Goal: Task Accomplishment & Management: Manage account settings

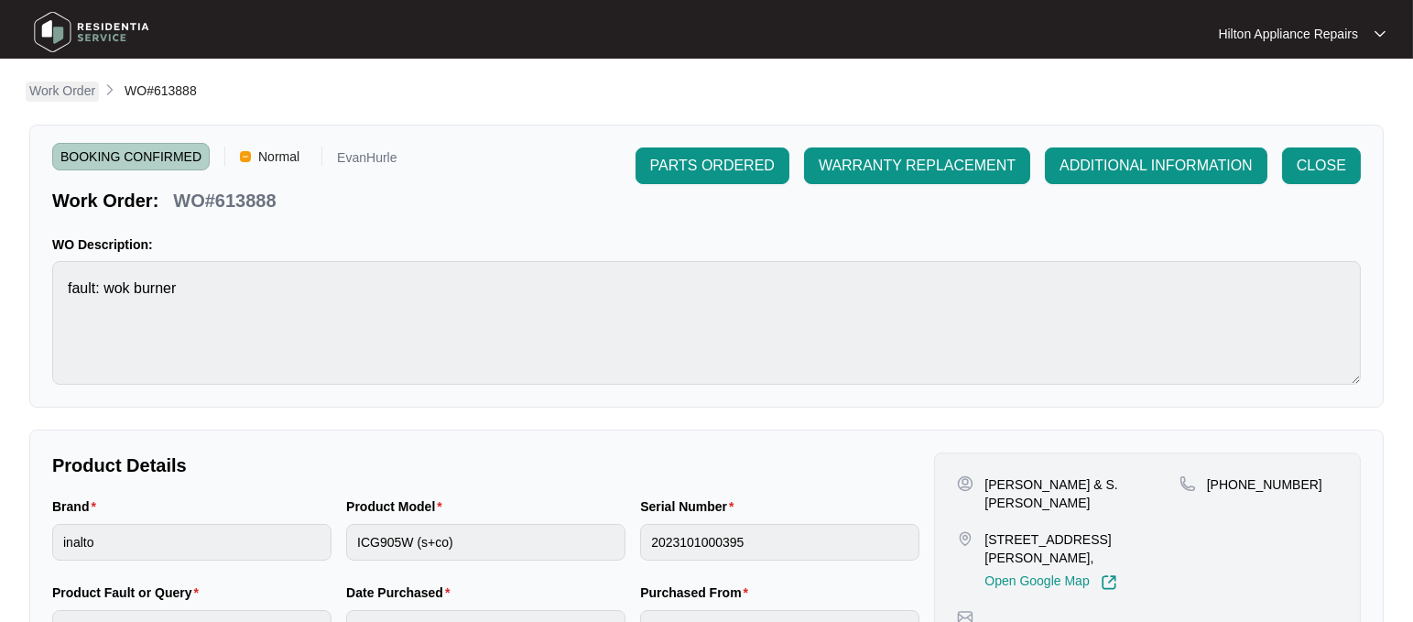
click at [65, 84] on p "Work Order" at bounding box center [62, 91] width 66 height 18
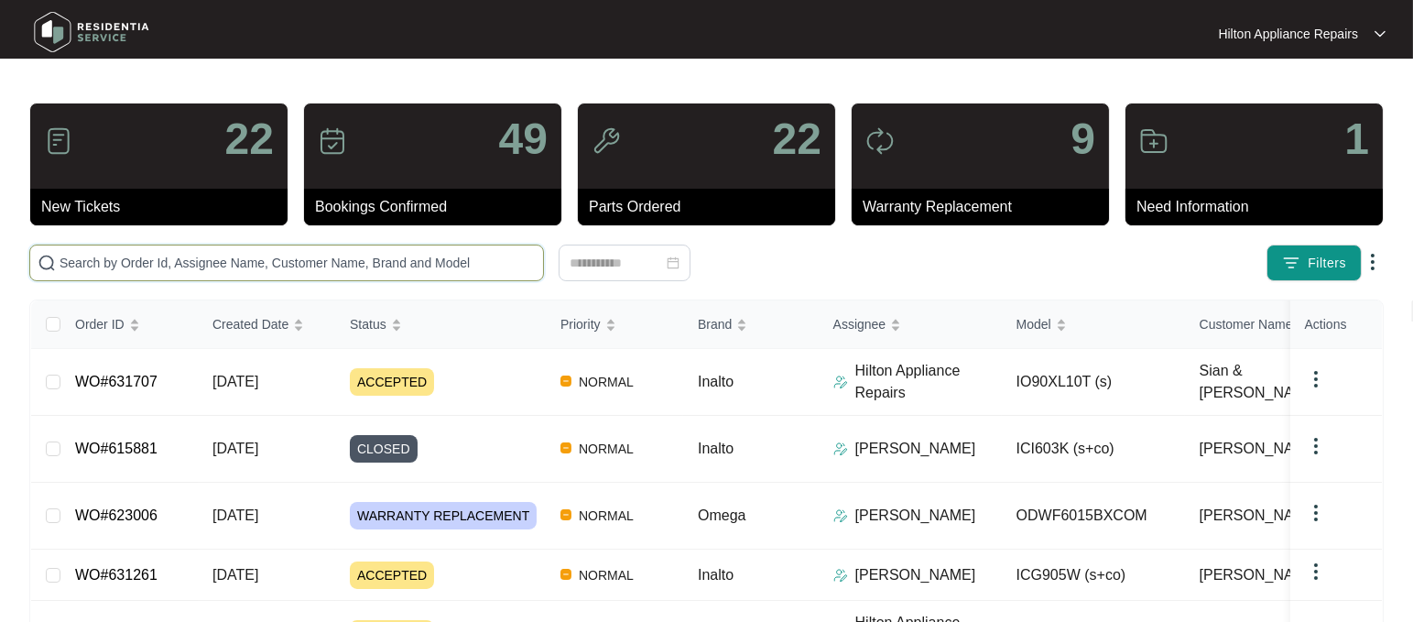
click at [97, 262] on input "text" at bounding box center [298, 263] width 476 height 20
paste input "WO#632332"
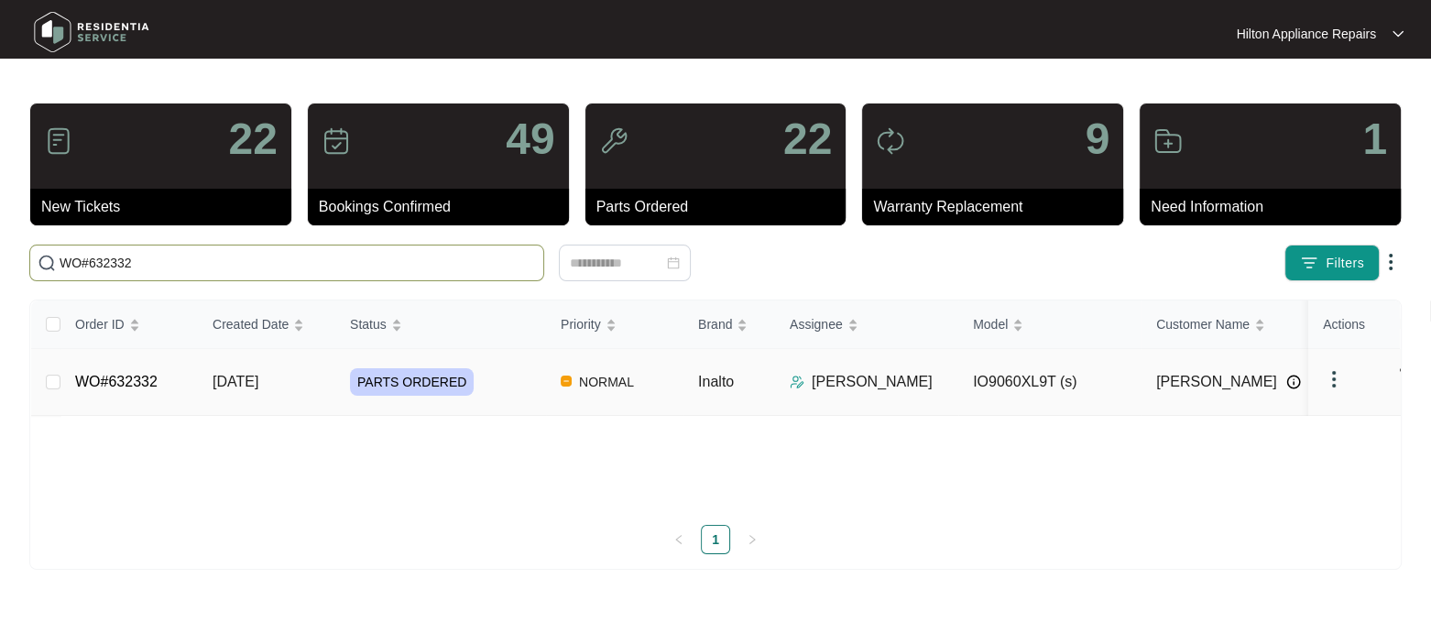
type input "WO#632332"
click at [234, 374] on span "[DATE]" at bounding box center [235, 382] width 46 height 16
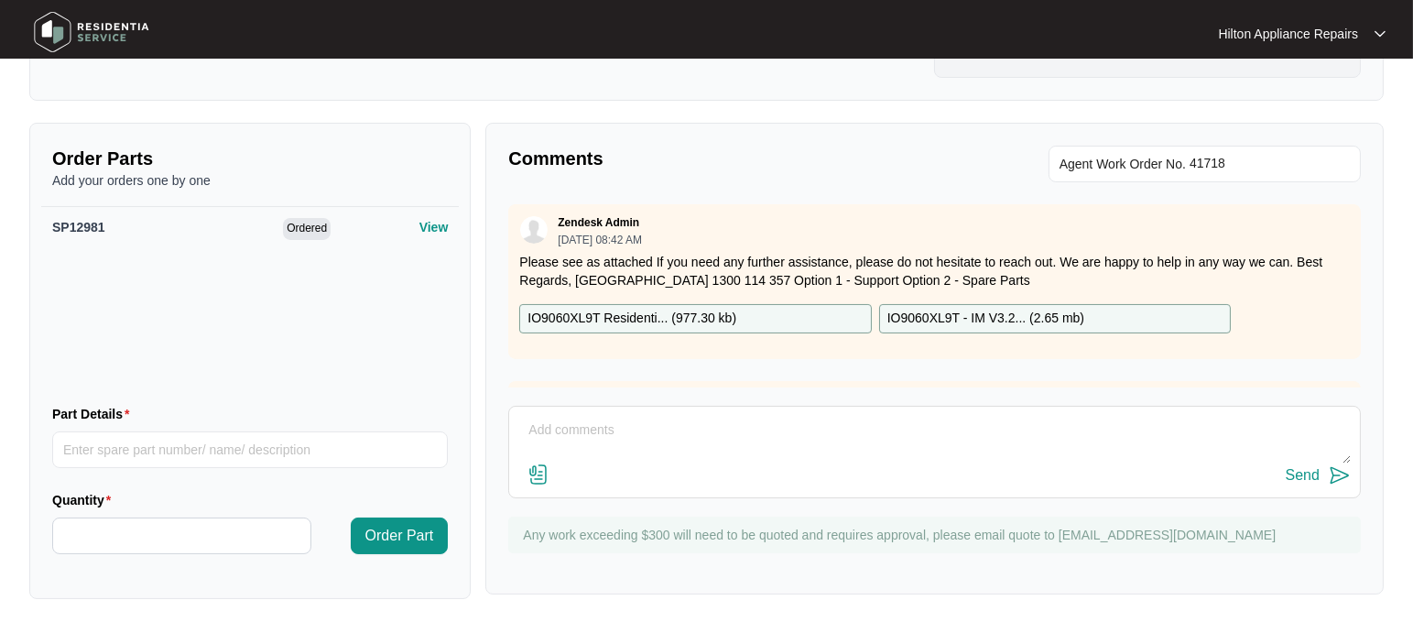
scroll to position [595, 0]
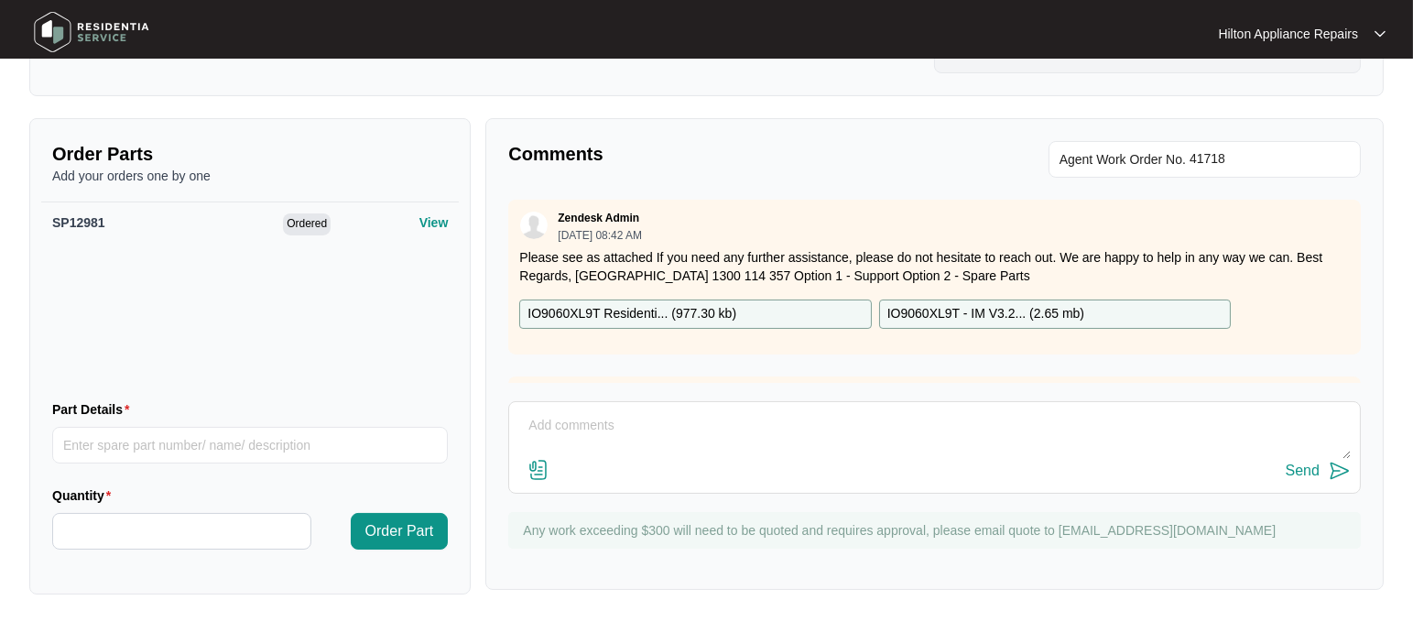
click at [603, 439] on textarea at bounding box center [934, 435] width 833 height 48
paste textarea "Called [PERSON_NAME] LMTC & texted"
type textarea "Part arrived. Called [PERSON_NAME] LMTC & texted."
click at [1306, 471] on div "Send" at bounding box center [1303, 471] width 34 height 16
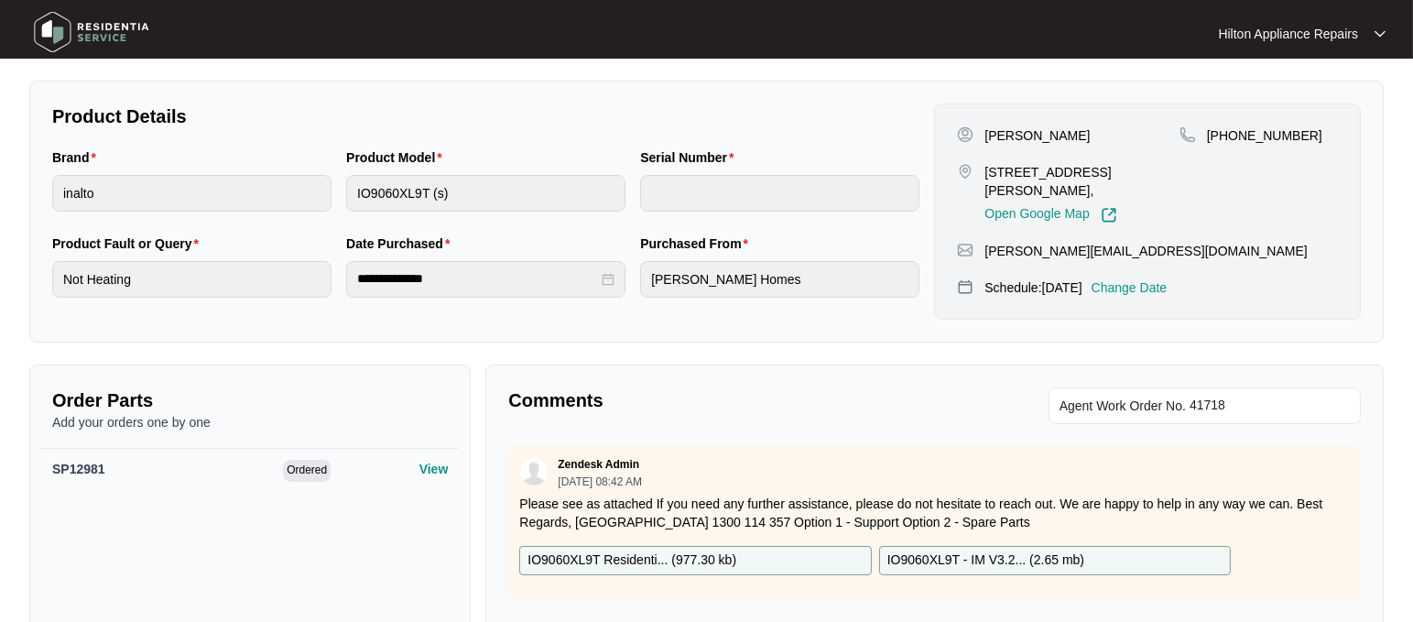
scroll to position [137, 0]
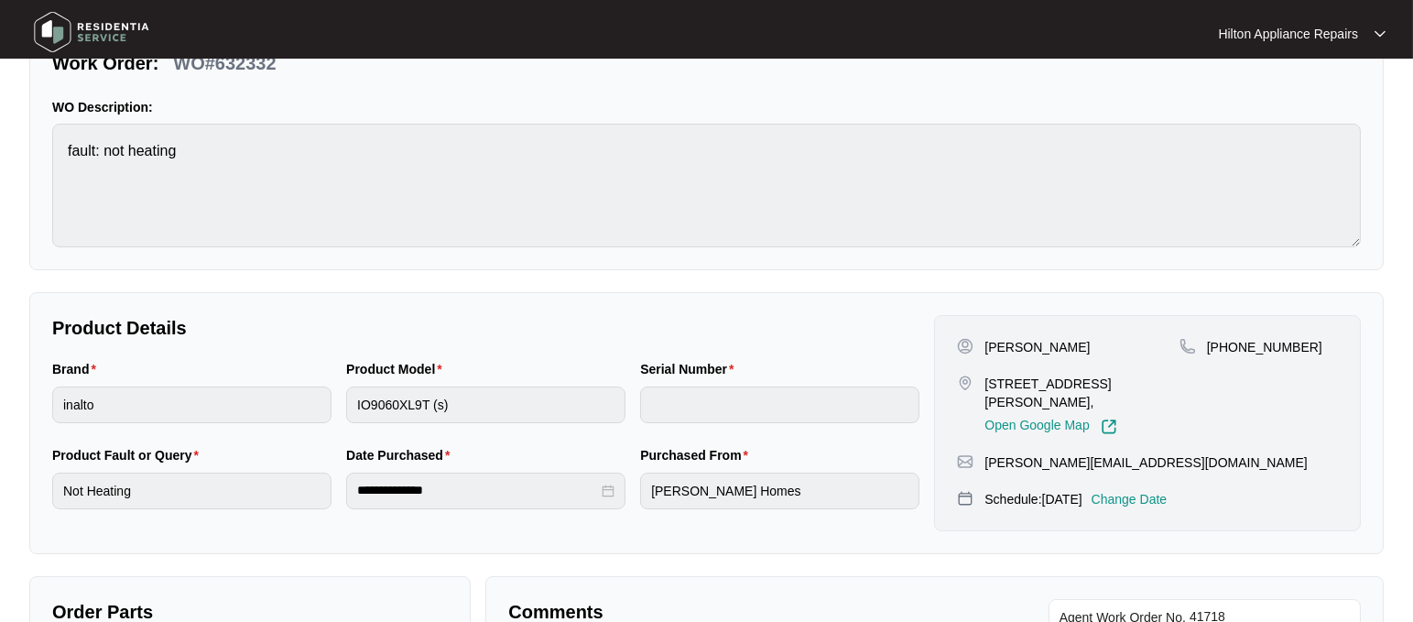
click at [1146, 491] on p "Change Date" at bounding box center [1130, 499] width 76 height 18
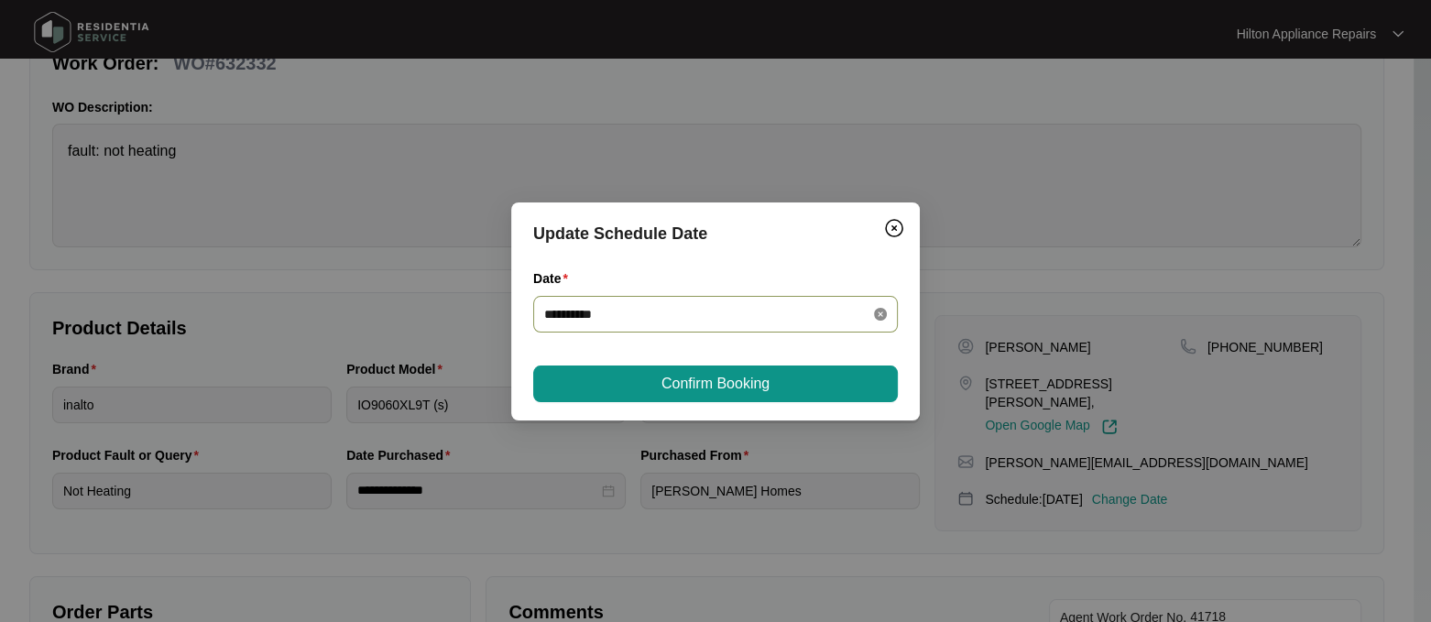
click at [879, 310] on icon "close-circle" at bounding box center [880, 314] width 13 height 13
click at [868, 311] on div at bounding box center [715, 314] width 343 height 20
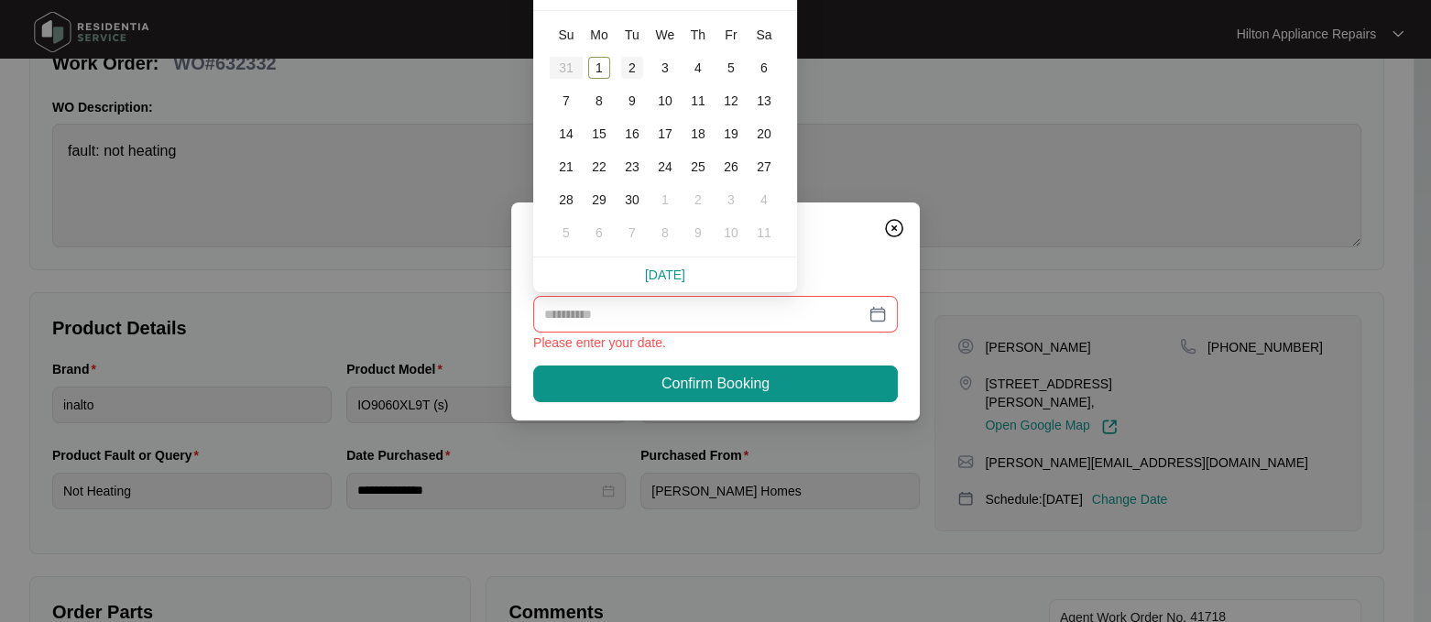
click at [633, 68] on div "2" at bounding box center [632, 68] width 22 height 22
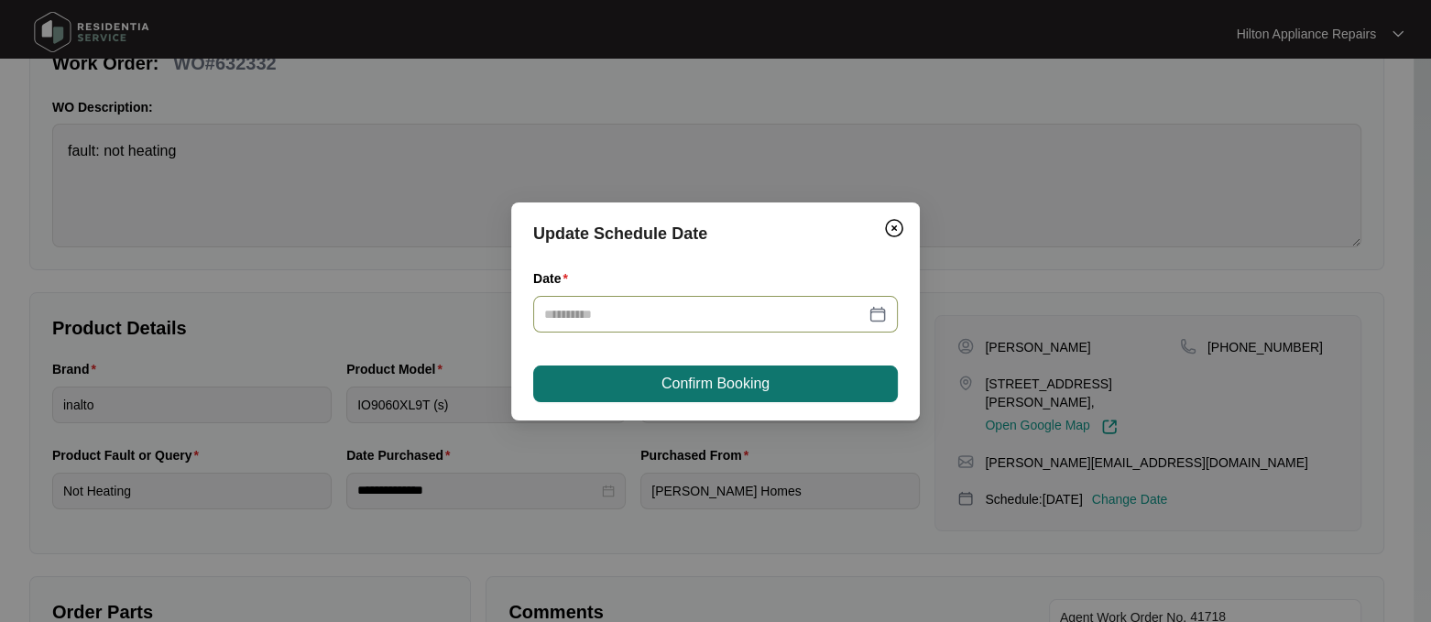
type input "**********"
click at [663, 382] on span "Confirm Booking" at bounding box center [715, 384] width 108 height 22
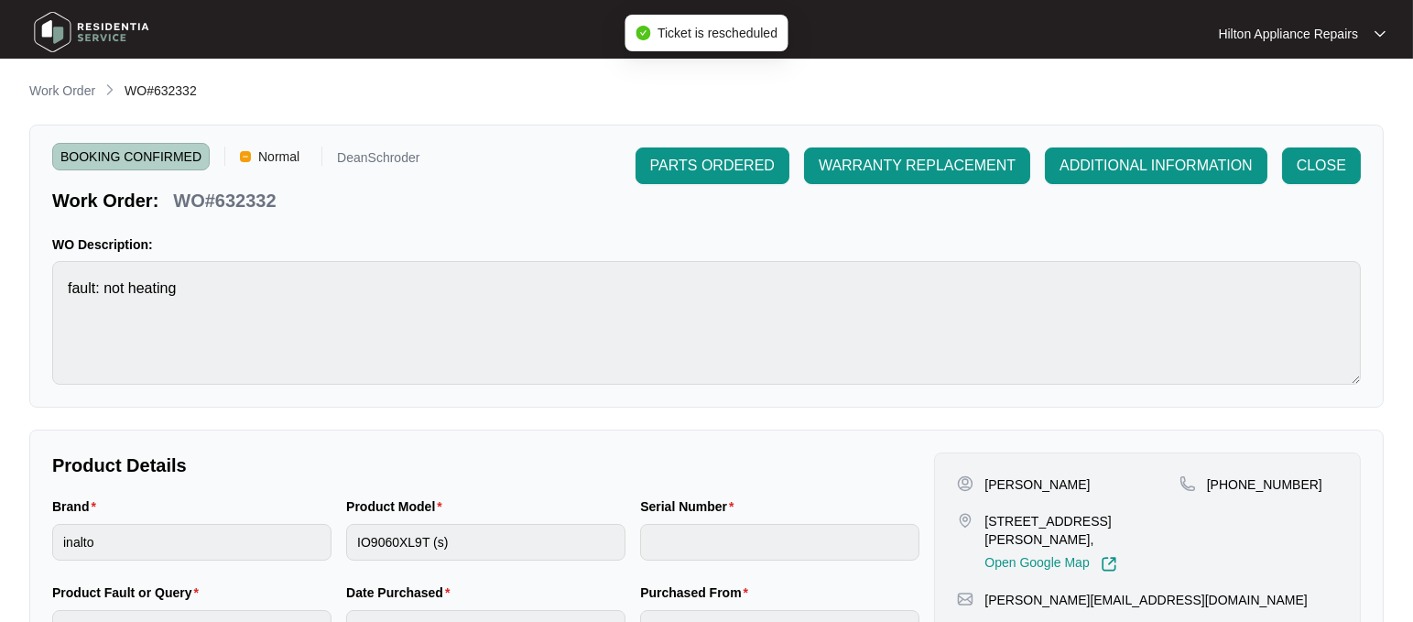
scroll to position [0, 0]
click at [51, 87] on p "Work Order" at bounding box center [62, 91] width 66 height 18
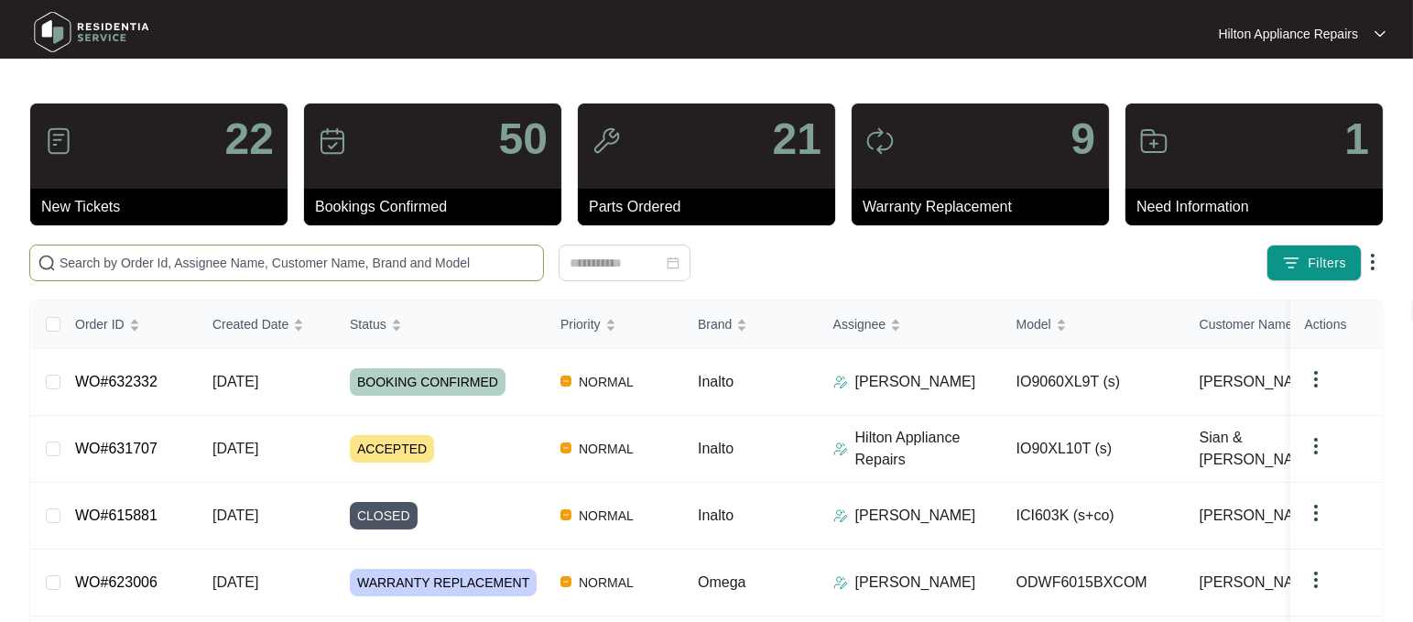
click at [95, 270] on input "text" at bounding box center [298, 263] width 476 height 20
paste input "WO#631639"
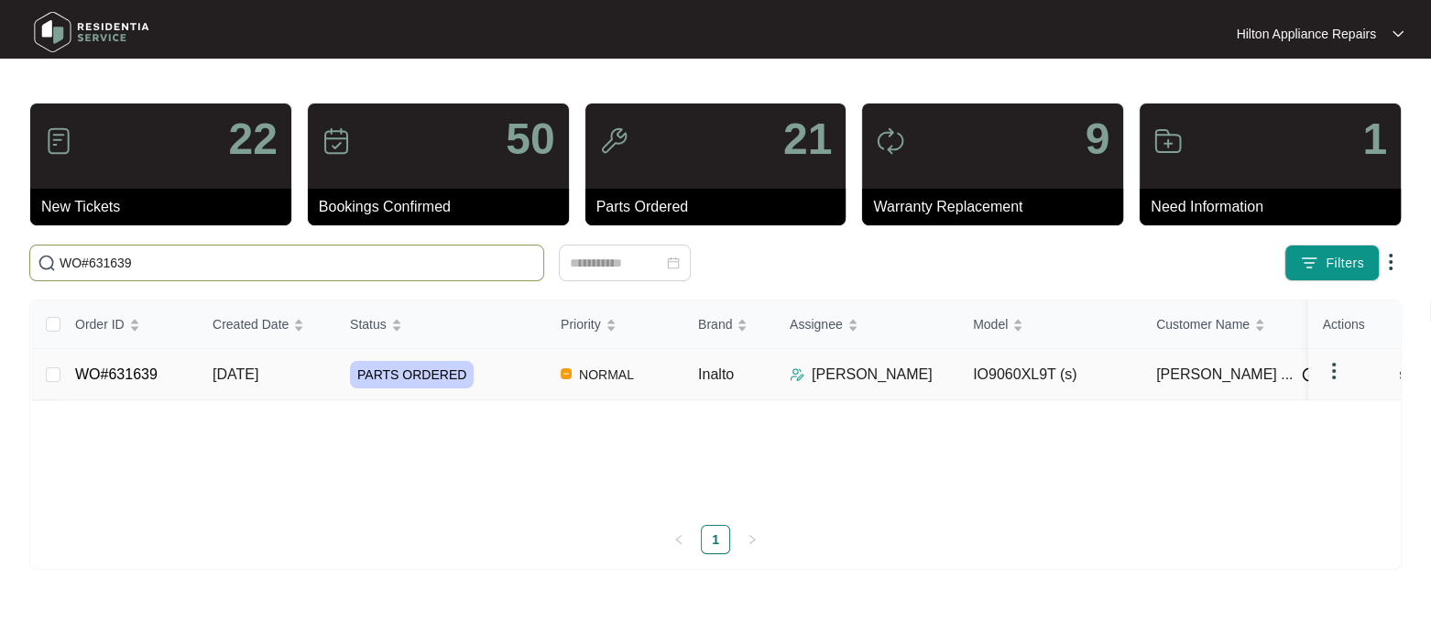
type input "WO#631639"
click at [245, 369] on span "[DATE]" at bounding box center [235, 374] width 46 height 16
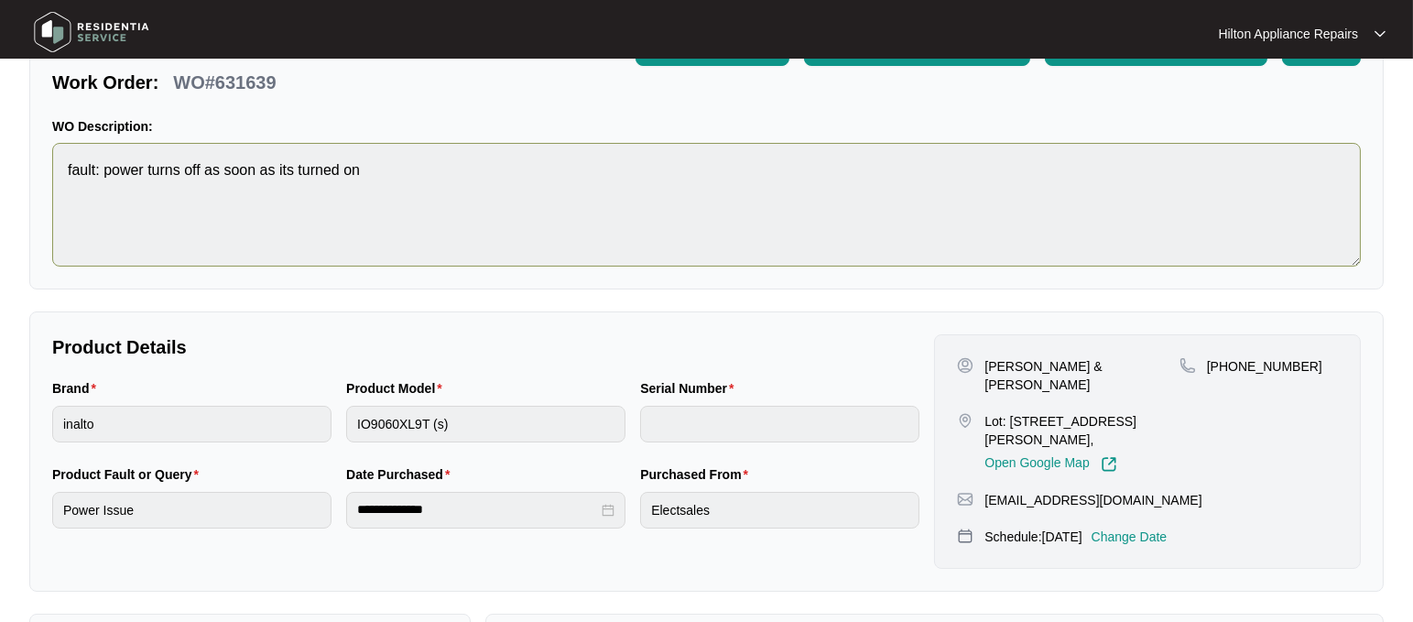
scroll to position [229, 0]
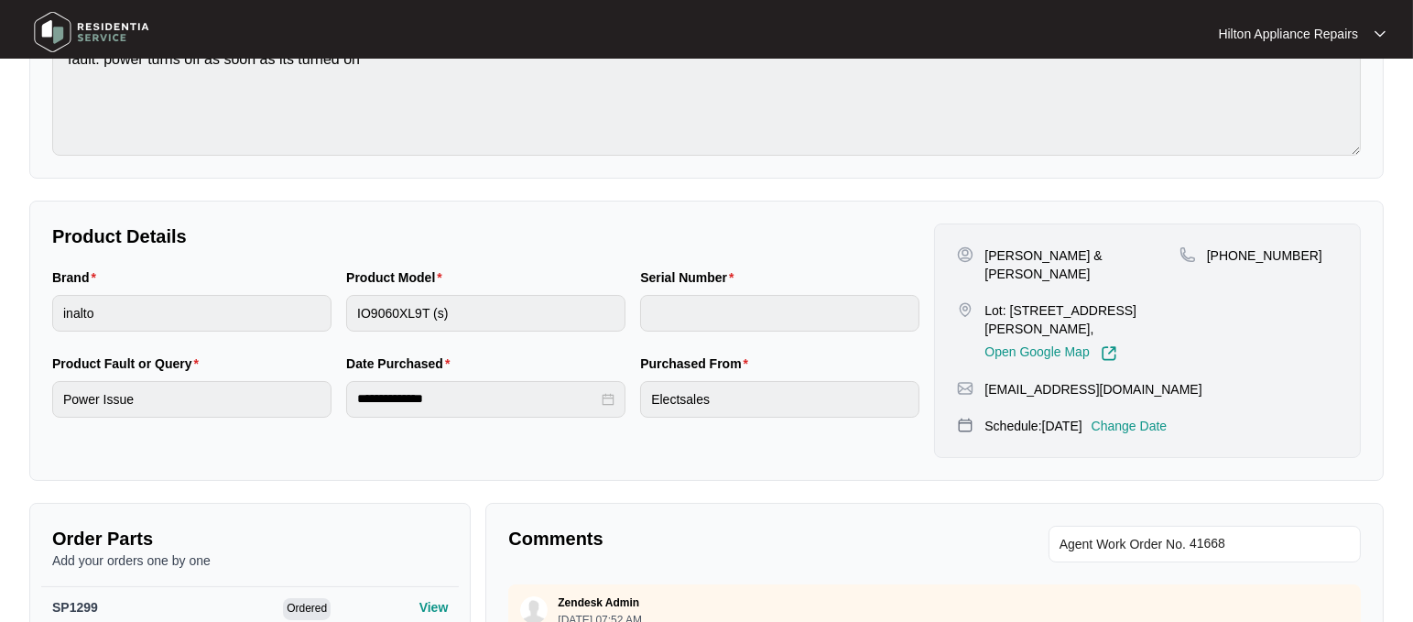
click at [1168, 417] on p "Change Date" at bounding box center [1130, 426] width 76 height 18
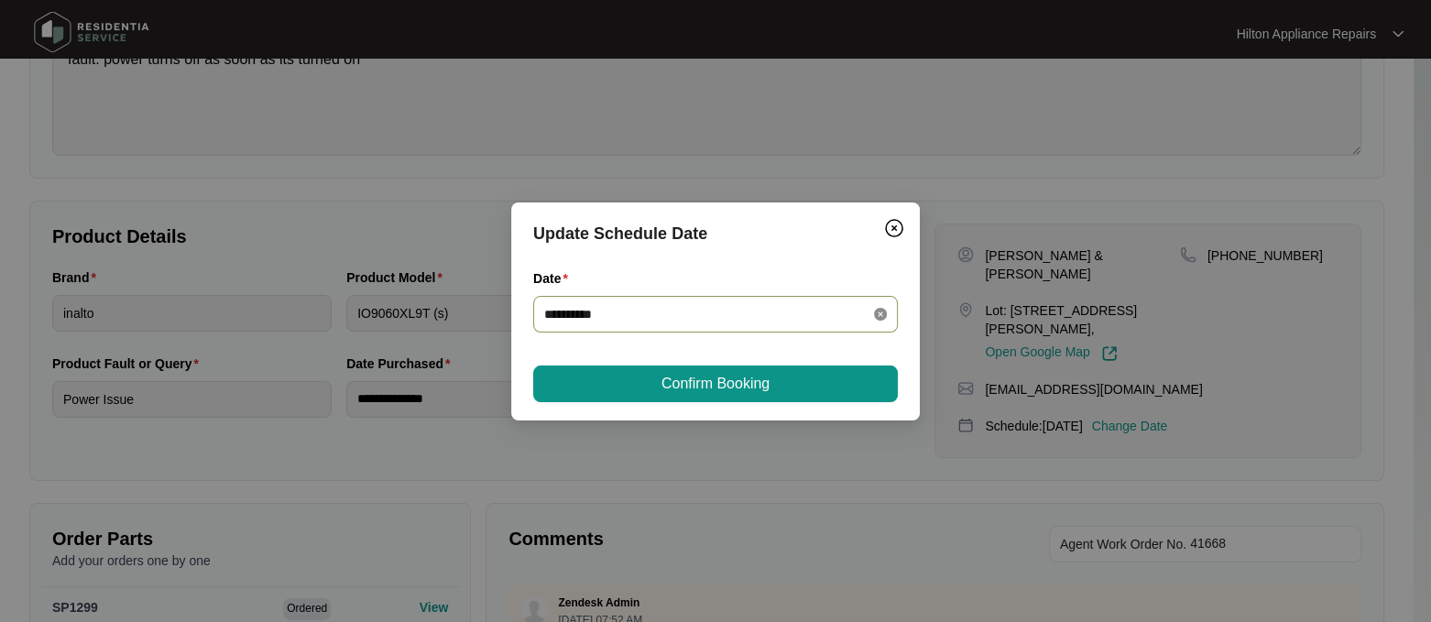
click at [879, 311] on icon "close-circle" at bounding box center [880, 314] width 13 height 13
click at [879, 310] on div at bounding box center [715, 314] width 343 height 20
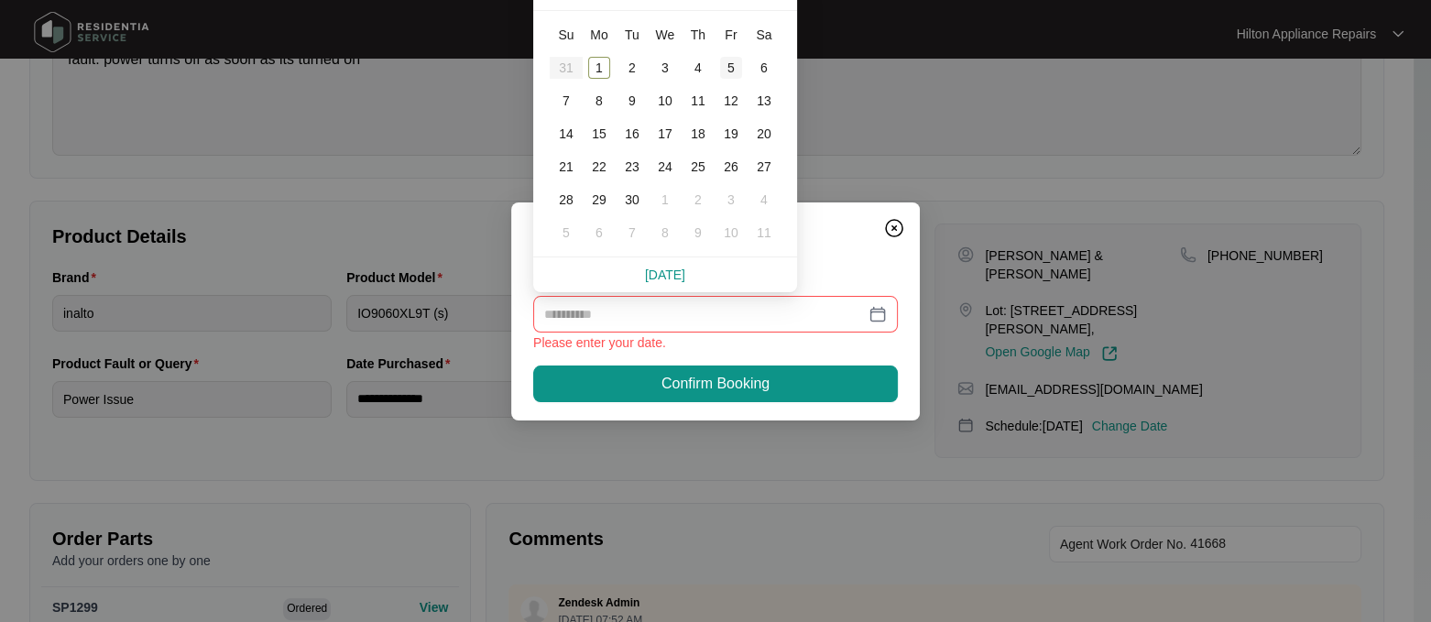
click at [730, 71] on div "5" at bounding box center [731, 68] width 22 height 22
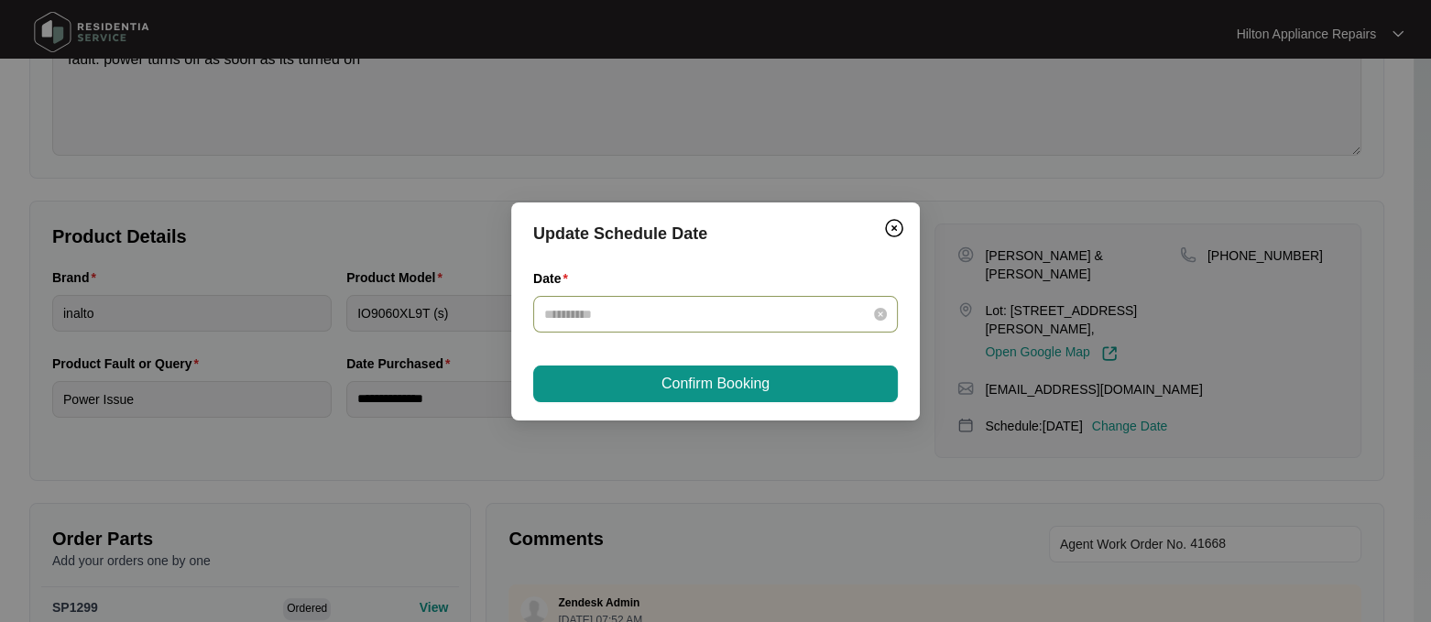
type input "**********"
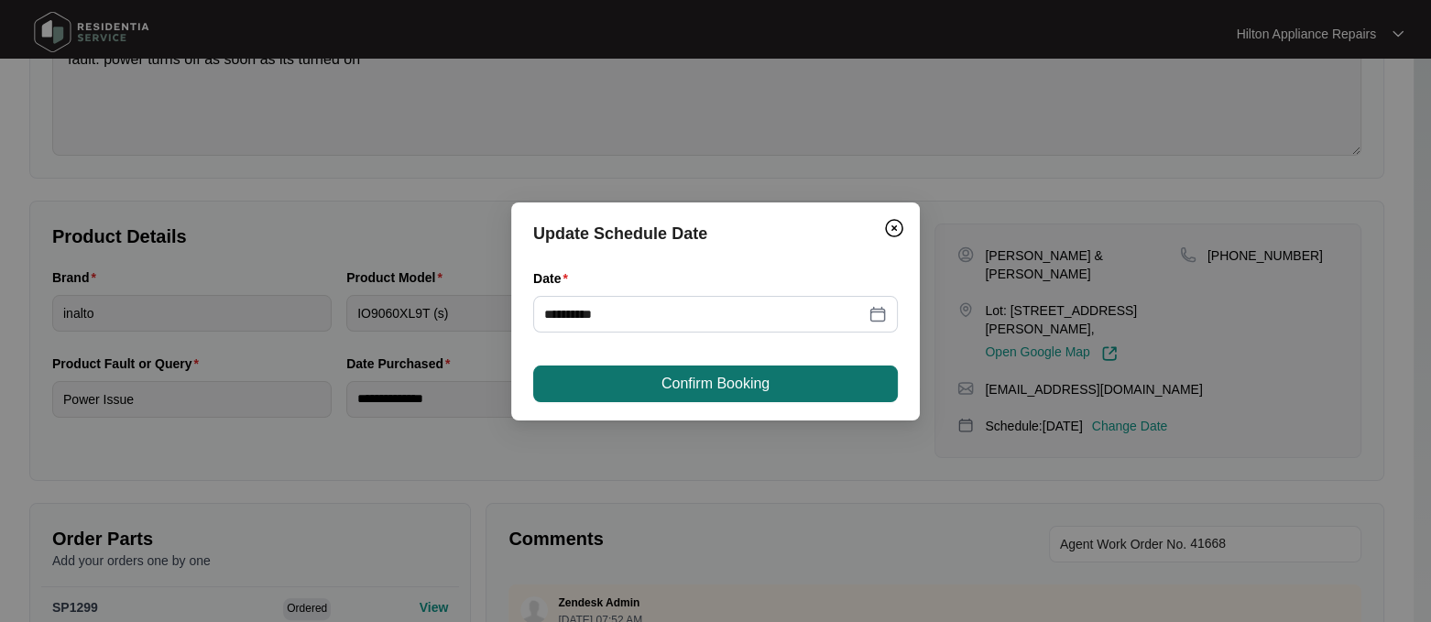
click at [712, 379] on span "Confirm Booking" at bounding box center [715, 384] width 108 height 22
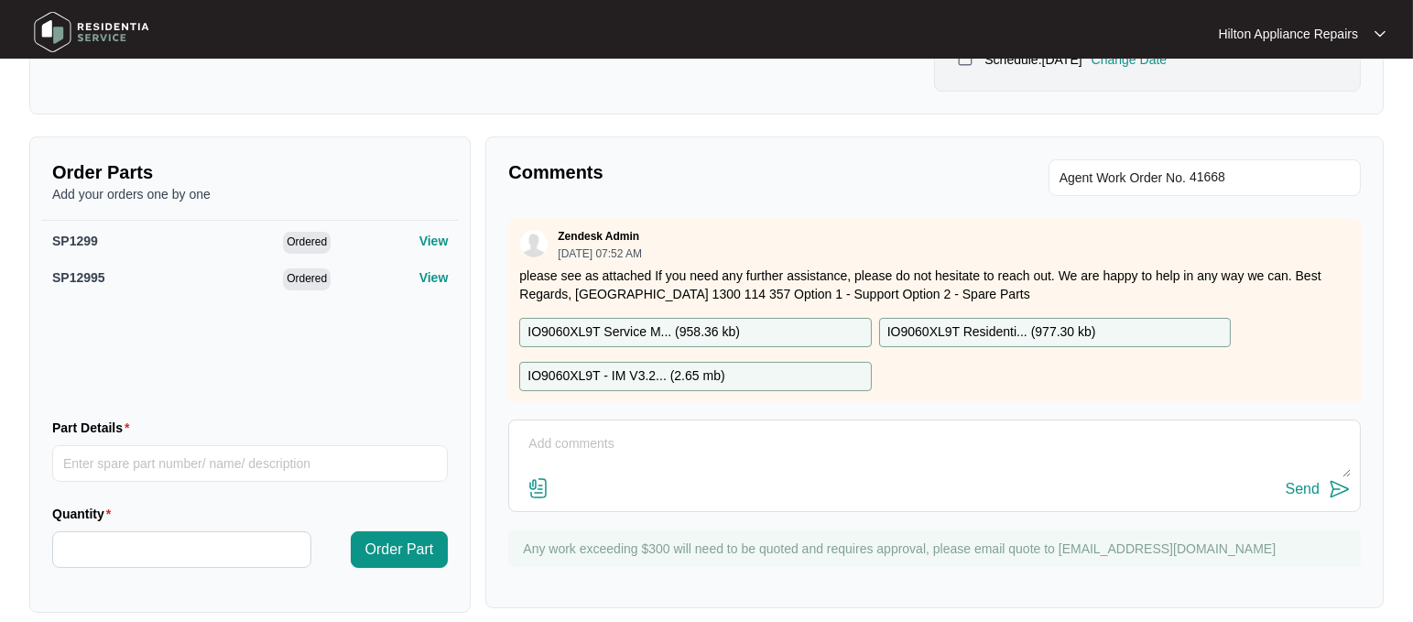
scroll to position [0, 0]
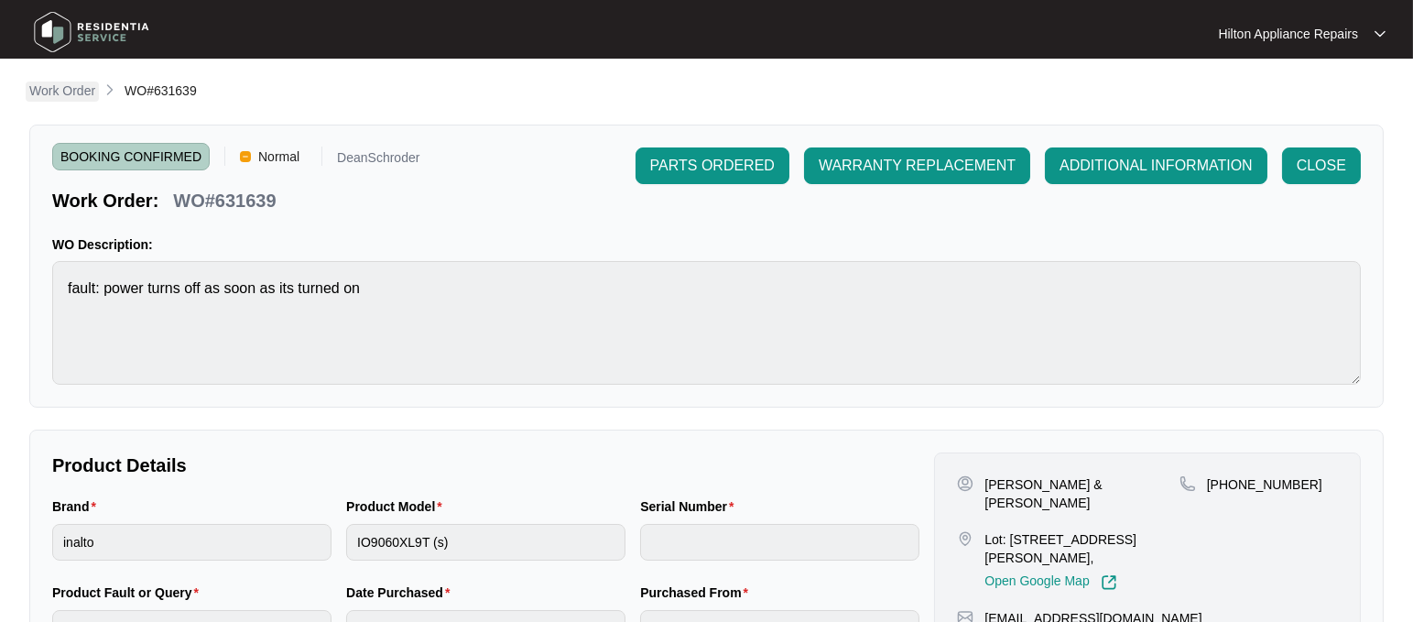
click at [50, 93] on p "Work Order" at bounding box center [62, 91] width 66 height 18
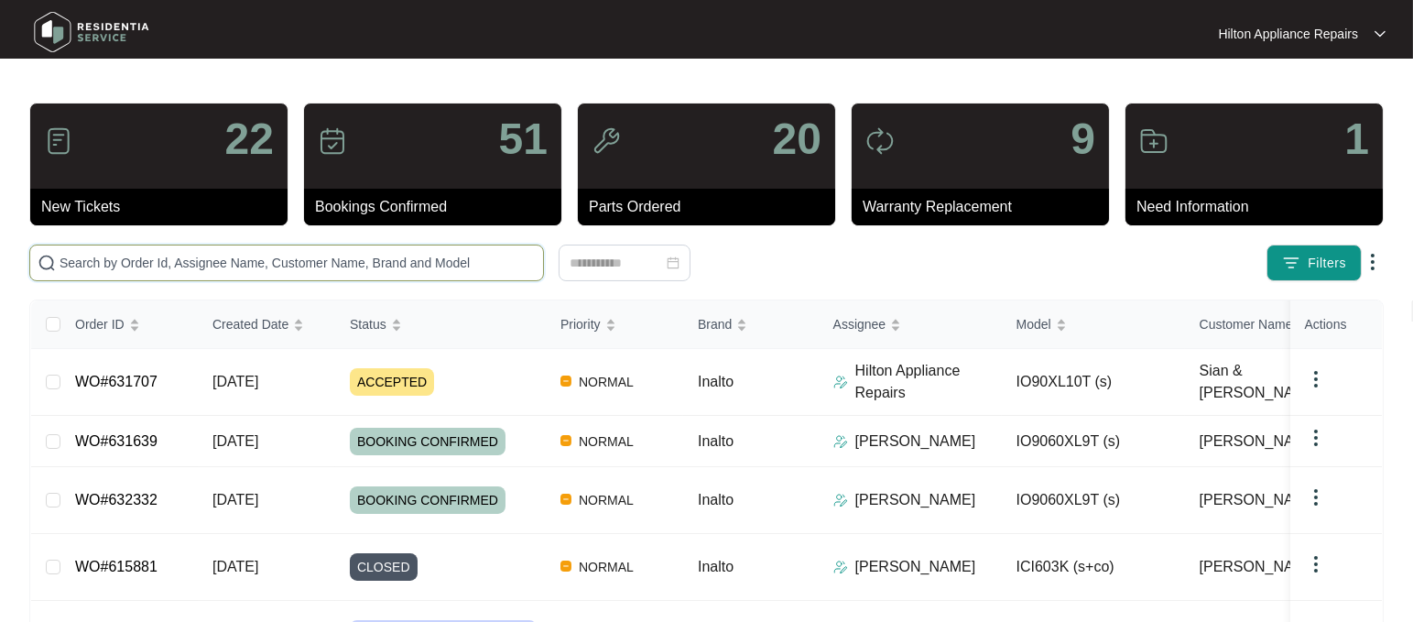
drag, startPoint x: 84, startPoint y: 262, endPoint x: 99, endPoint y: 261, distance: 14.7
click at [84, 262] on input "text" at bounding box center [298, 263] width 476 height 20
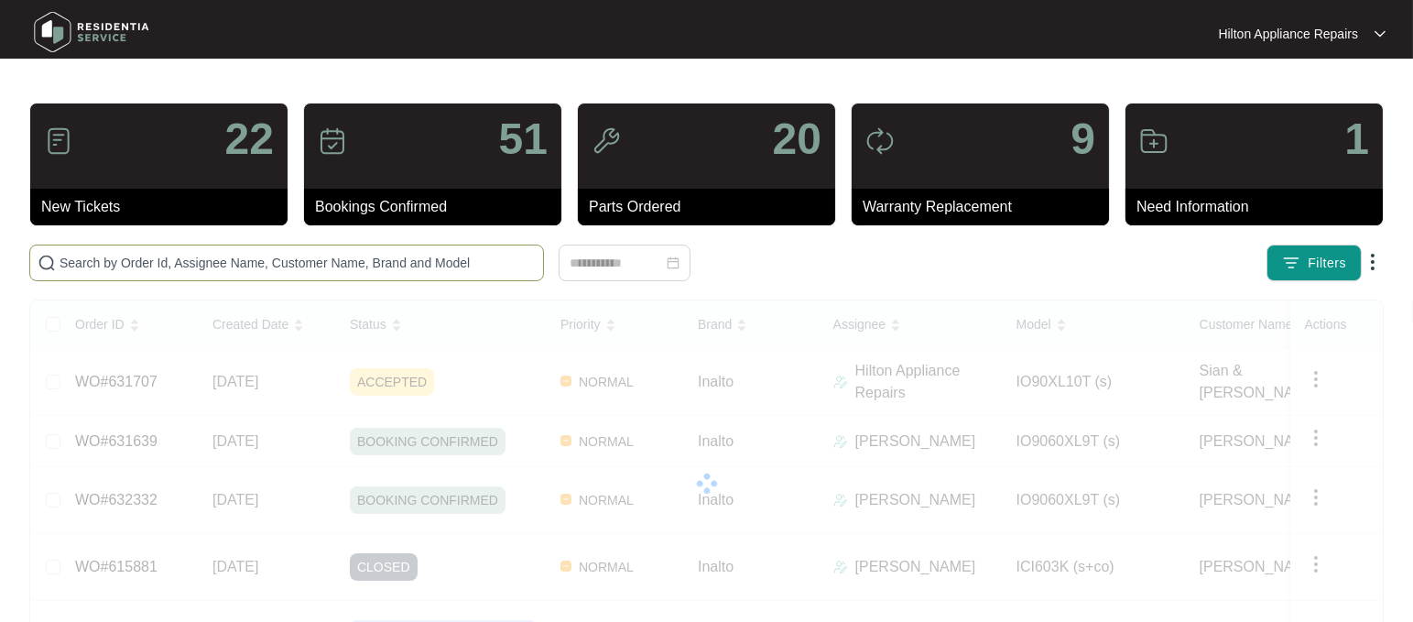
paste input "WO#623706"
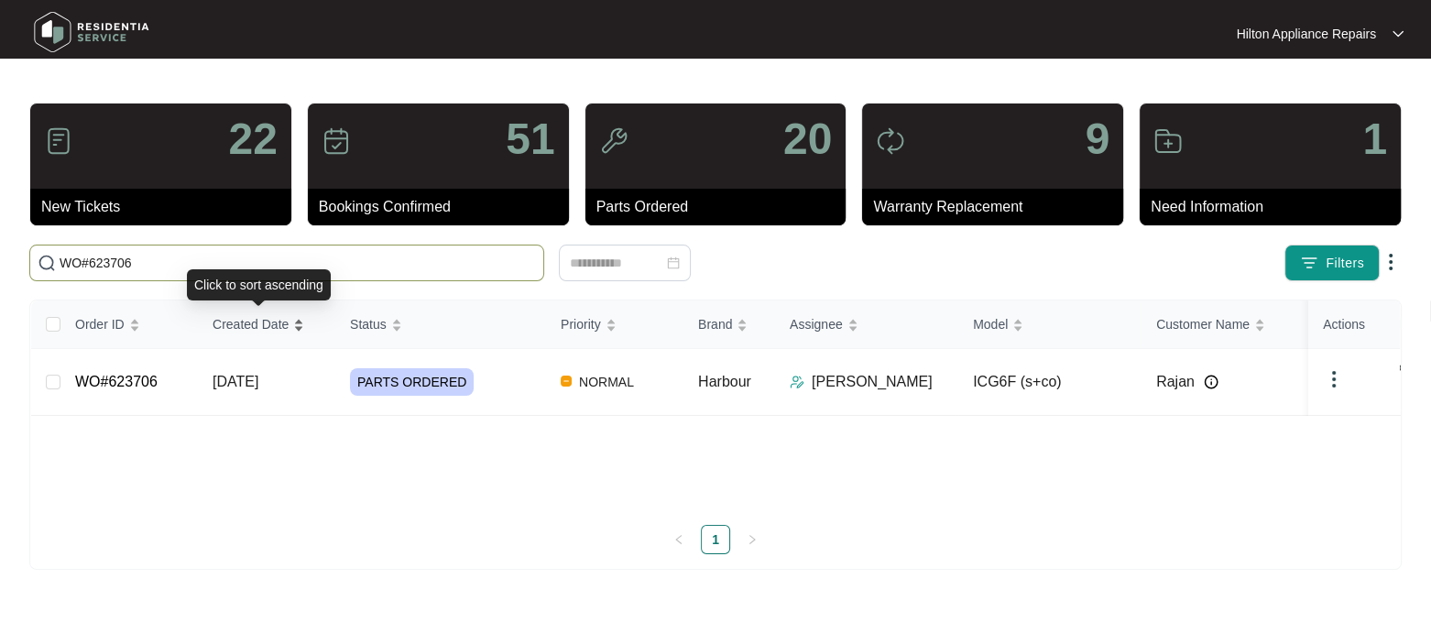
type input "WO#623706"
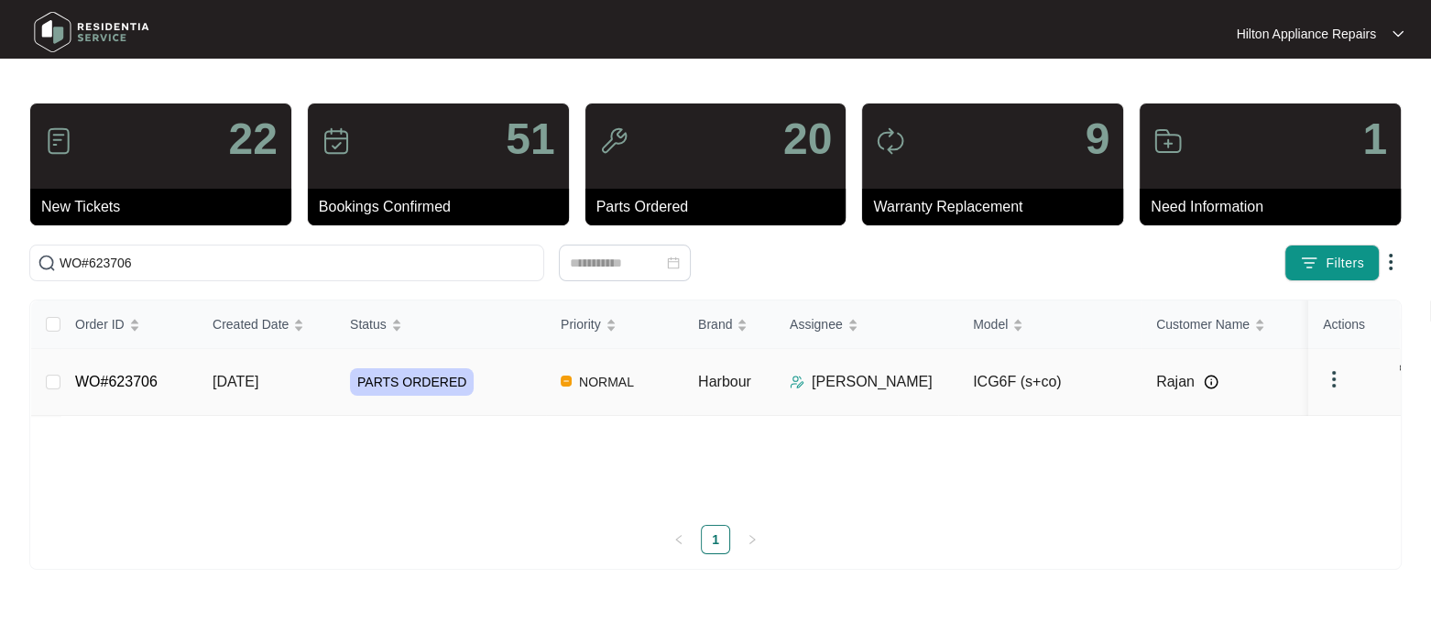
click at [254, 376] on div "Order ID Created Date Status Priority Brand Assignee Model Customer Name Purcha…" at bounding box center [715, 427] width 1368 height 254
click at [253, 387] on span "[DATE]" at bounding box center [235, 382] width 46 height 16
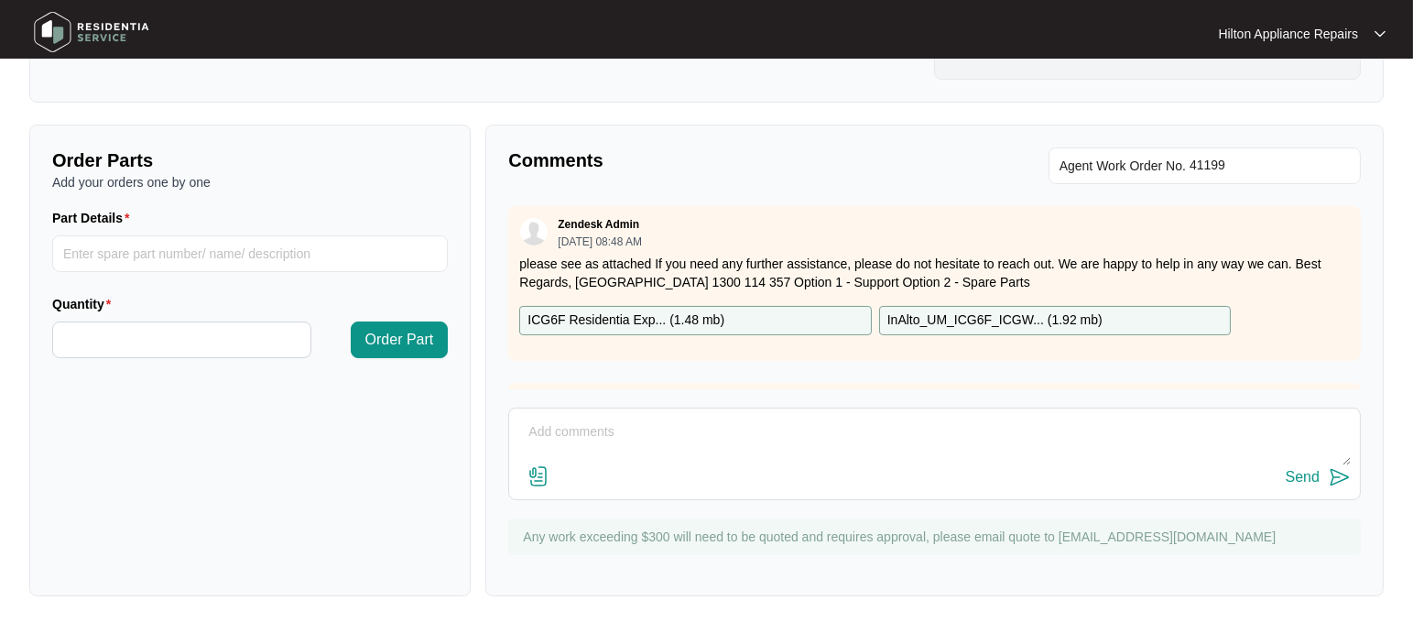
scroll to position [591, 0]
click at [569, 438] on textarea at bounding box center [934, 440] width 833 height 48
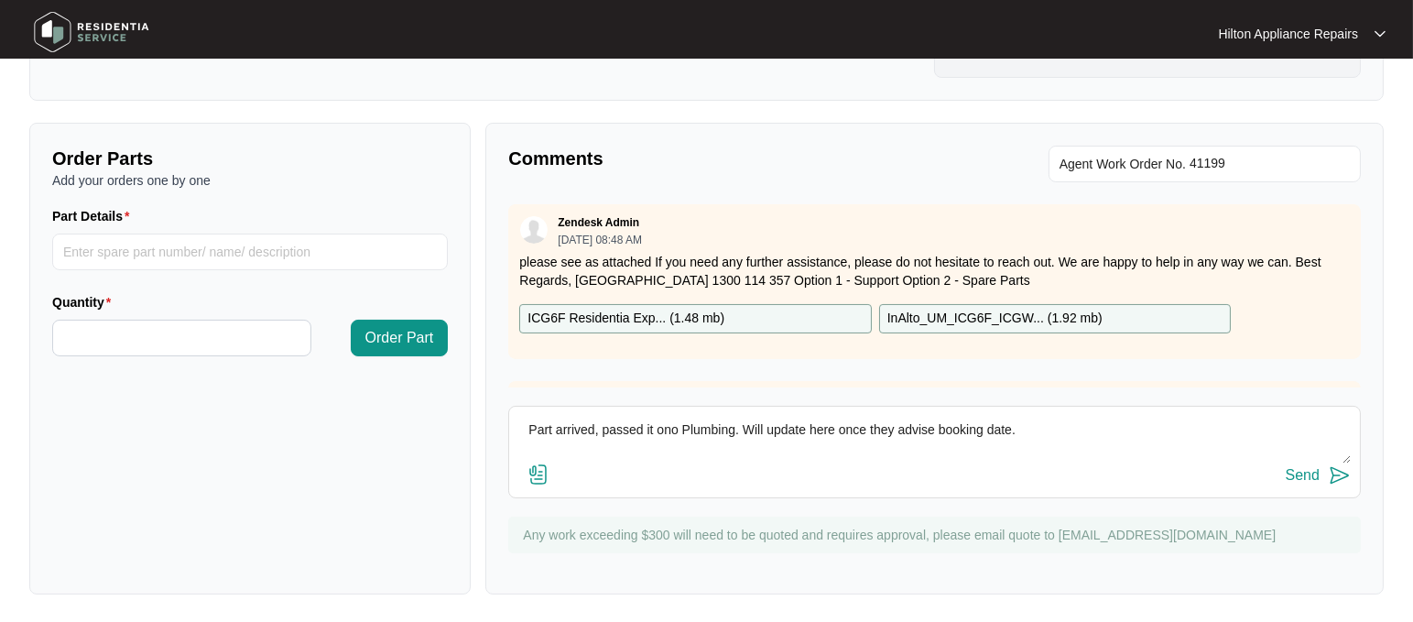
type textarea "Part arrived, passed it ono Plumbing. Will update here once they advise booking…"
click at [1296, 474] on div "Send" at bounding box center [1303, 475] width 34 height 16
